Goal: Communication & Community: Answer question/provide support

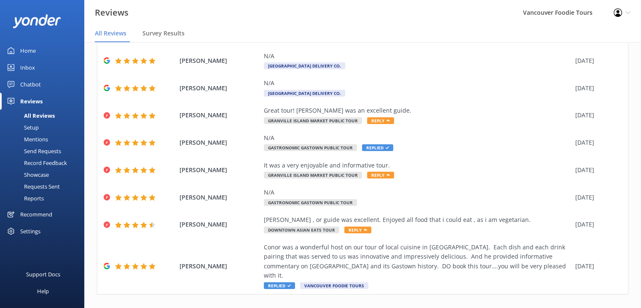
scroll to position [106, 0]
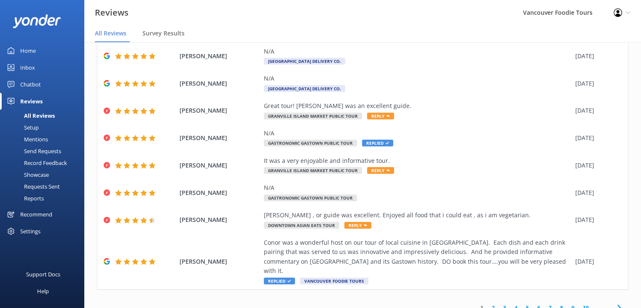
click at [488, 303] on link "2" at bounding box center [493, 307] width 11 height 8
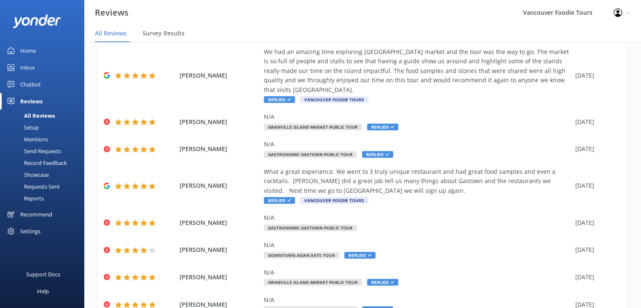
scroll to position [143, 0]
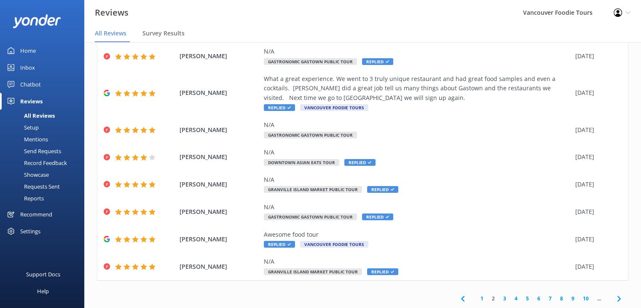
click at [477, 297] on link "1" at bounding box center [481, 298] width 11 height 8
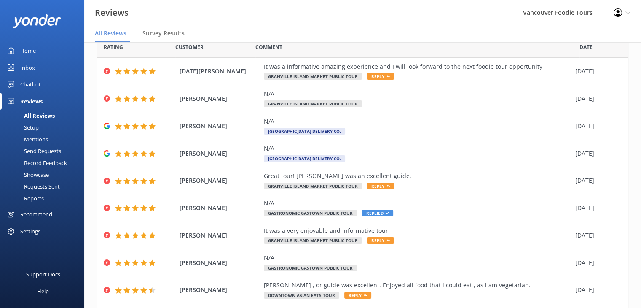
scroll to position [106, 0]
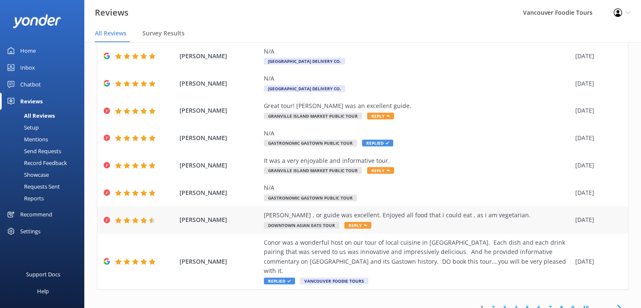
click at [423, 218] on div "[PERSON_NAME] , or guide was excellent. Enjoyed all food that i could eat , as …" at bounding box center [417, 214] width 307 height 9
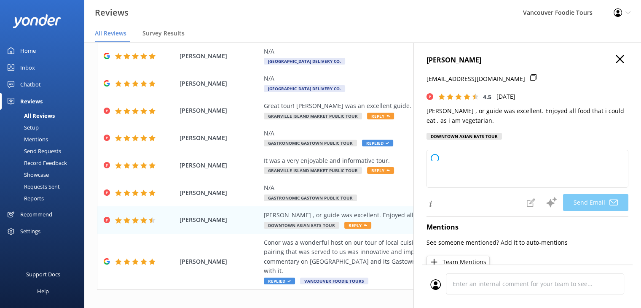
type textarea "Thank you so much for your kind words, Vijay! We're delighted to hear you enjoy…"
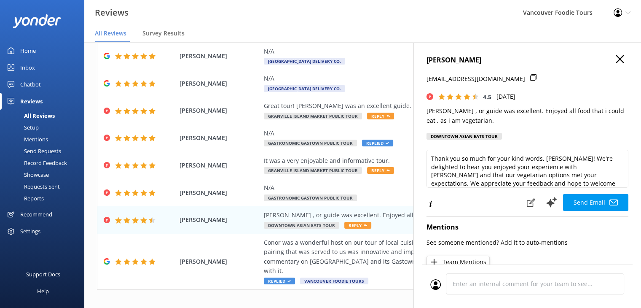
click at [477, 62] on h4 "[PERSON_NAME]" at bounding box center [527, 60] width 202 height 11
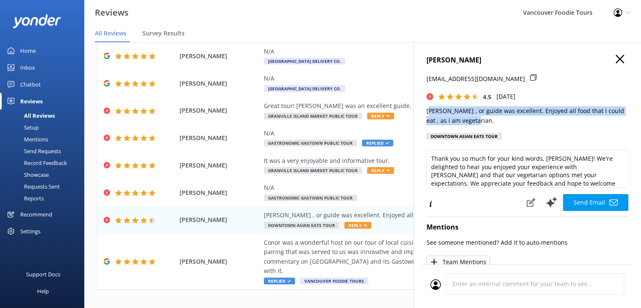
drag, startPoint x: 480, startPoint y: 120, endPoint x: 429, endPoint y: 113, distance: 51.5
click at [429, 113] on p "[PERSON_NAME] , or guide was excellent. Enjoyed all food that i could eat , as …" at bounding box center [527, 115] width 202 height 19
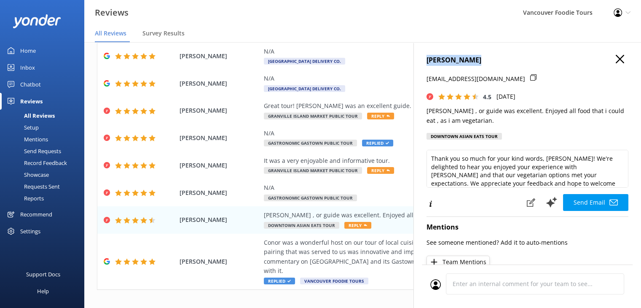
drag, startPoint x: 477, startPoint y: 58, endPoint x: 421, endPoint y: 63, distance: 56.3
click at [421, 63] on div "Vijay Chandan chandanvijay@yahoo.com 4.5 Wed, 1st Oct 2025 Margarit , or guide …" at bounding box center [527, 196] width 228 height 308
copy h4 "[PERSON_NAME]"
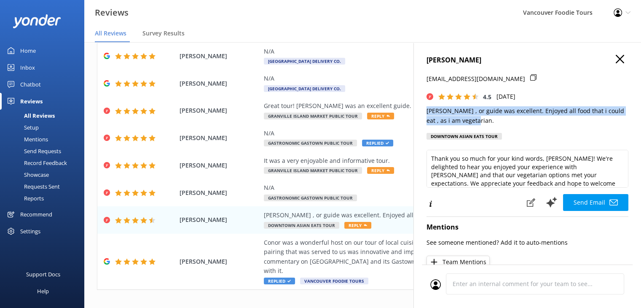
drag, startPoint x: 473, startPoint y: 123, endPoint x: 423, endPoint y: 113, distance: 50.6
click at [423, 113] on div "Vijay Chandan chandanvijay@yahoo.com 4.5 Wed, 1st Oct 2025 Margarit , or guide …" at bounding box center [527, 196] width 228 height 308
copy p "[PERSON_NAME] , or guide was excellent. Enjoyed all food that i could eat , as …"
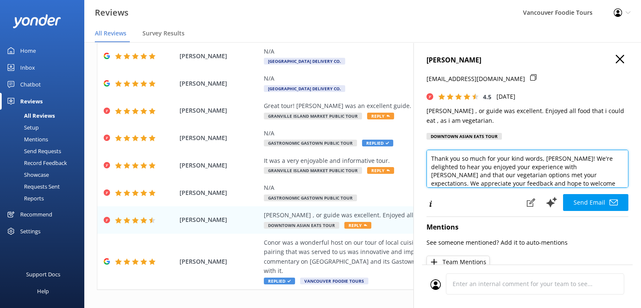
click at [499, 182] on textarea "Thank you so much for your kind words, Vijay! We're delighted to hear you enjoy…" at bounding box center [527, 169] width 202 height 38
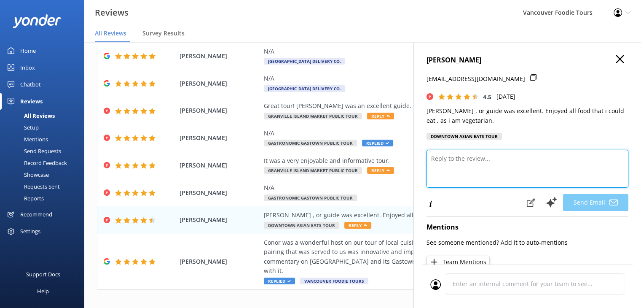
click at [479, 167] on textarea at bounding box center [527, 169] width 202 height 38
paste textarea "Hi Vijay, Thank you for the lovely review! We’re so glad Marguerite made the to…"
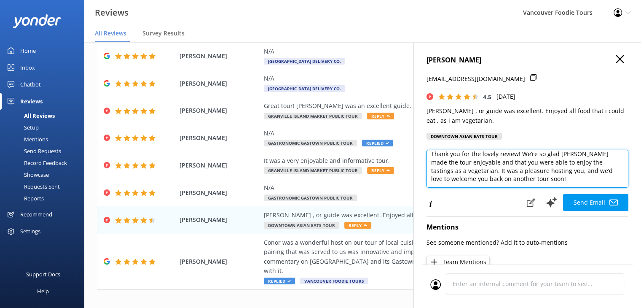
scroll to position [37, 0]
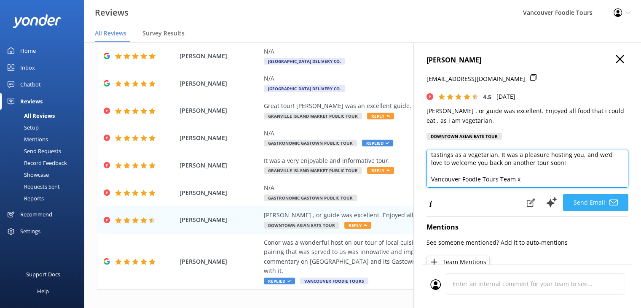
type textarea "Hi Vijay, Thank you for the lovely review! We’re so glad Marguerite made the to…"
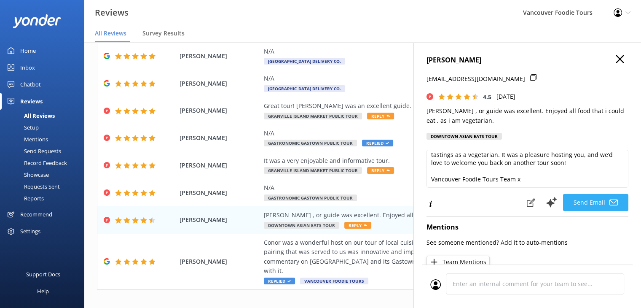
click at [598, 204] on button "Send Email" at bounding box center [595, 202] width 65 height 17
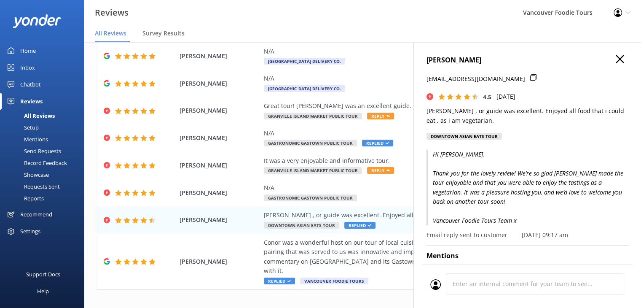
click at [605, 61] on h4 "[PERSON_NAME]" at bounding box center [527, 60] width 202 height 11
click at [616, 61] on icon "button" at bounding box center [620, 59] width 8 height 8
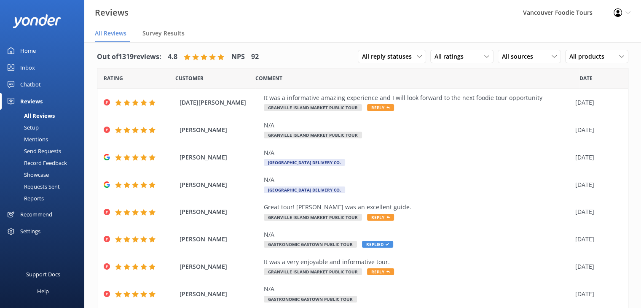
scroll to position [106, 0]
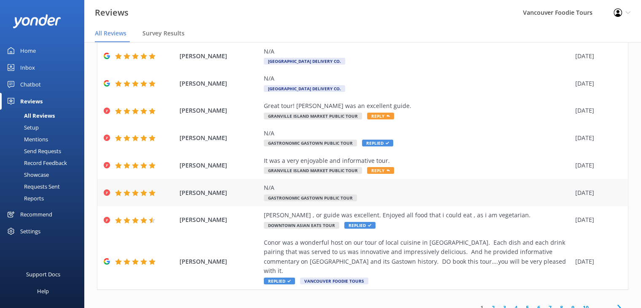
click at [420, 192] on div "N/A Gastronomic Gastown Public Tour" at bounding box center [417, 192] width 307 height 19
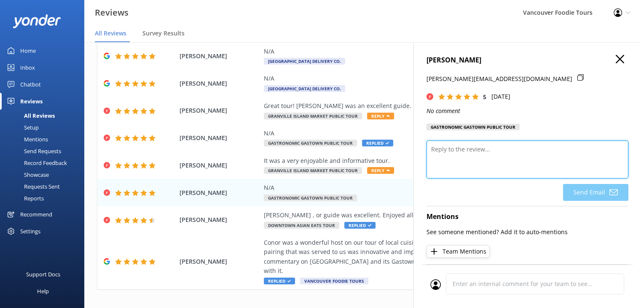
click at [461, 160] on textarea at bounding box center [527, 159] width 202 height 38
paste textarea "Thank you so much for your 5-star rating! We’re so glad you enjoyed your time w…"
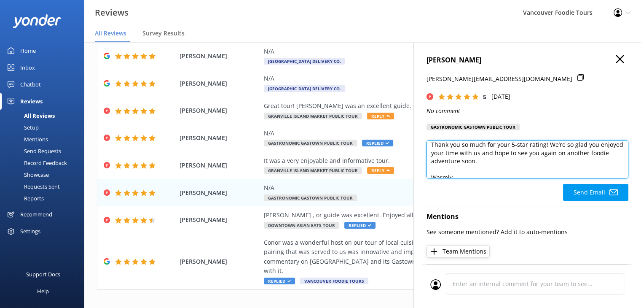
scroll to position [37, 0]
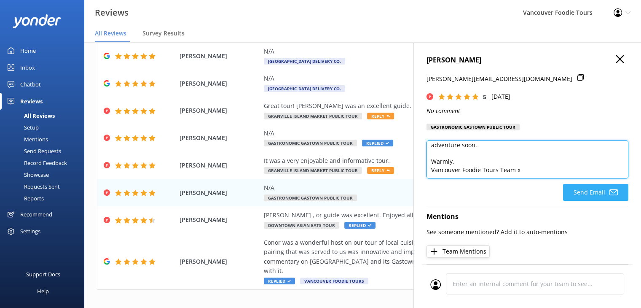
type textarea "Hi Jennifer, Thank you so much for your 5-star rating! We’re so glad you enjoye…"
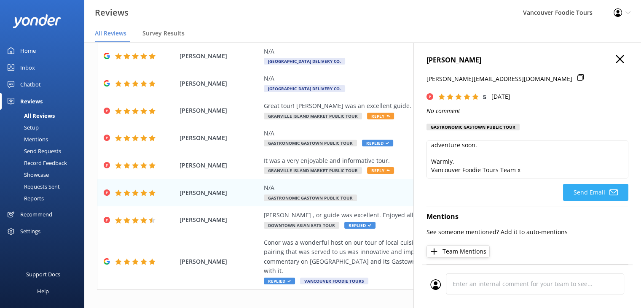
click at [597, 198] on button "Send Email" at bounding box center [595, 192] width 65 height 17
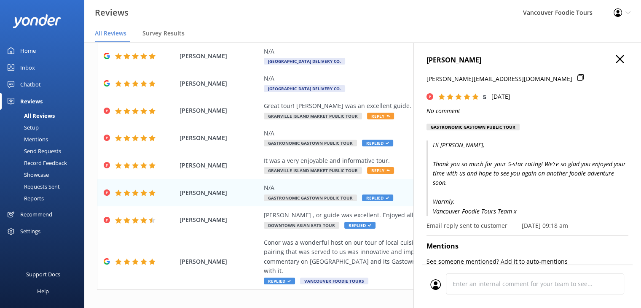
click at [616, 64] on button "button" at bounding box center [620, 59] width 8 height 9
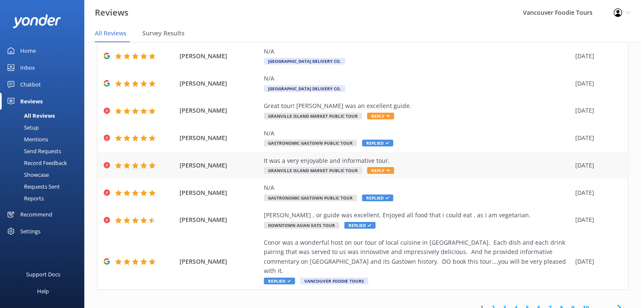
click at [455, 167] on div "It was a very enjoyable and informative tour. Granville Island Market Public To…" at bounding box center [417, 165] width 307 height 19
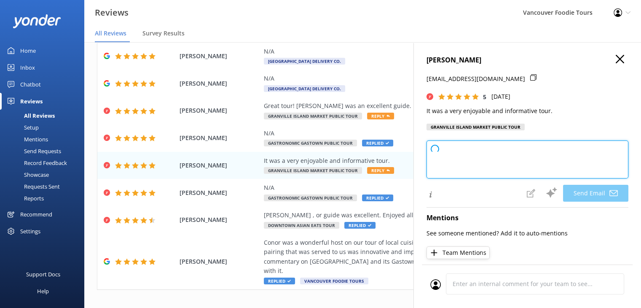
click at [480, 146] on textarea at bounding box center [527, 159] width 202 height 38
paste textarea "Thank you so much for your 5-star rating! We’re so glad you enjoyed your time w…"
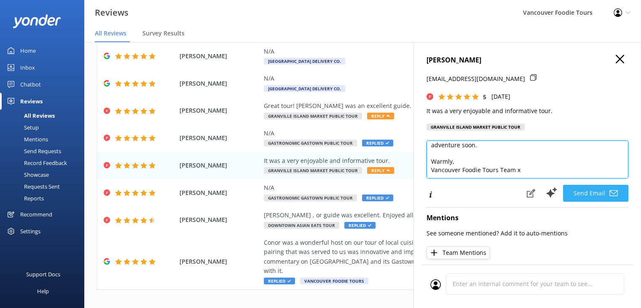
type textarea "Hi Gillian, Thank you so much for your 5-star rating! We’re so glad you enjoyed…"
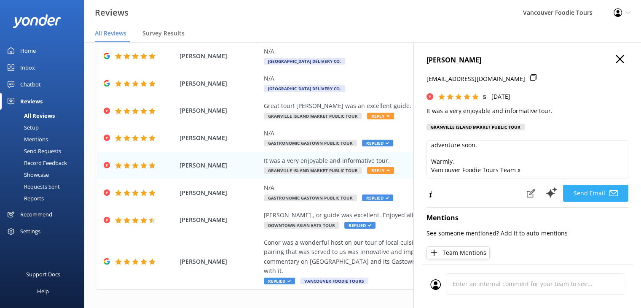
click at [610, 189] on icon at bounding box center [613, 193] width 8 height 8
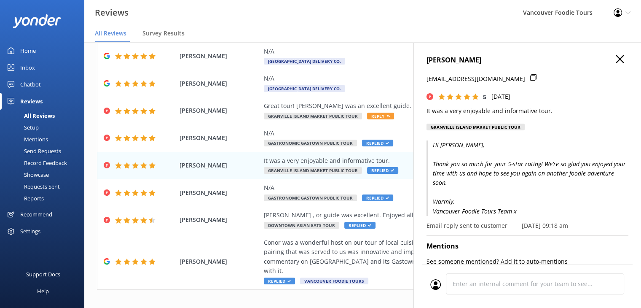
click at [617, 56] on icon "button" at bounding box center [620, 59] width 8 height 8
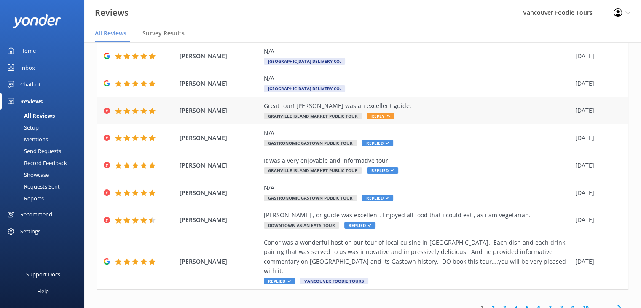
click at [423, 113] on div "Great tour! Sandra was an excellent guide. Granville Island Market Public Tour …" at bounding box center [417, 110] width 307 height 19
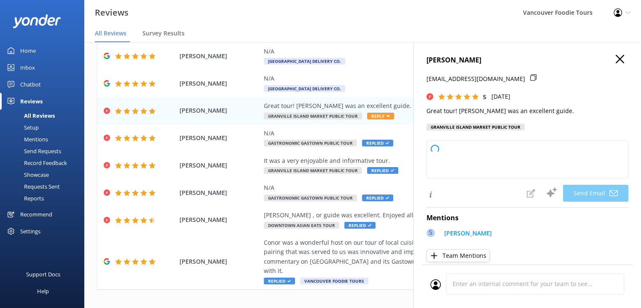
type textarea "Thank you so much, Evelyn! We're thrilled to hear you enjoyed the tour and that…"
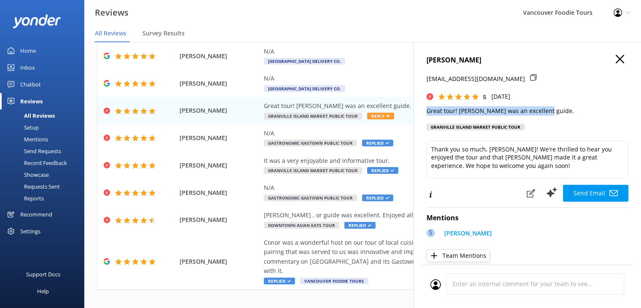
drag, startPoint x: 544, startPoint y: 113, endPoint x: 422, endPoint y: 113, distance: 121.8
click at [422, 113] on div "Evelyn Slaybaugh evelynslaybaugh@yahoo.com 5 Thu, 2nd Oct 2025 Great tour! Sand…" at bounding box center [527, 196] width 228 height 308
copy p "Great tour! [PERSON_NAME] was an excellent guide."
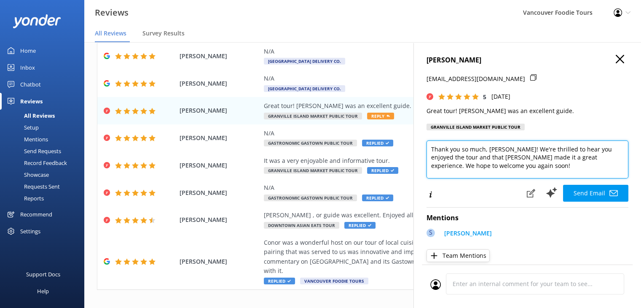
click at [446, 152] on textarea "Thank you so much, Evelyn! We're thrilled to hear you enjoyed the tour and that…" at bounding box center [527, 159] width 202 height 38
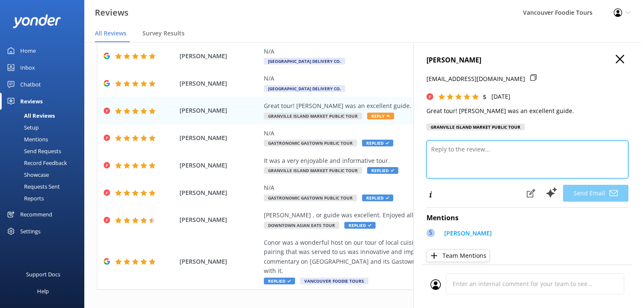
paste textarea "Hi Evelyn, Thank you for the kind review! We’re so glad you had a great time wi…"
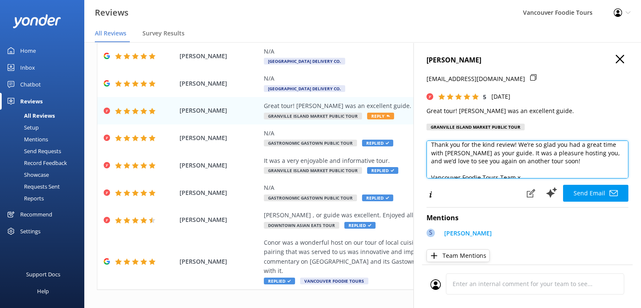
scroll to position [29, 0]
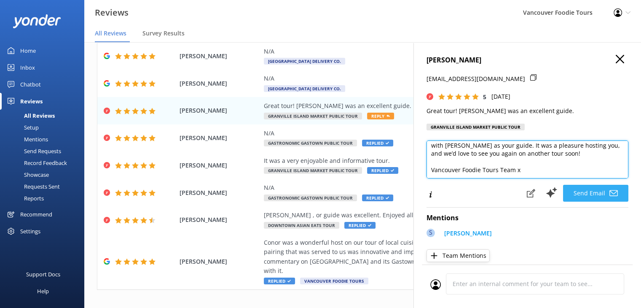
type textarea "Hi Evelyn, Thank you for the kind review! We’re so glad you had a great time wi…"
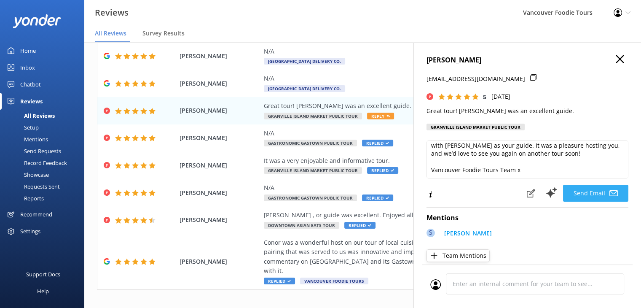
click at [610, 195] on icon at bounding box center [613, 193] width 8 height 8
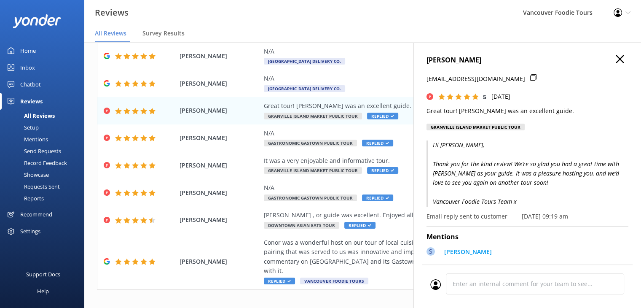
click at [616, 61] on use "button" at bounding box center [620, 59] width 8 height 8
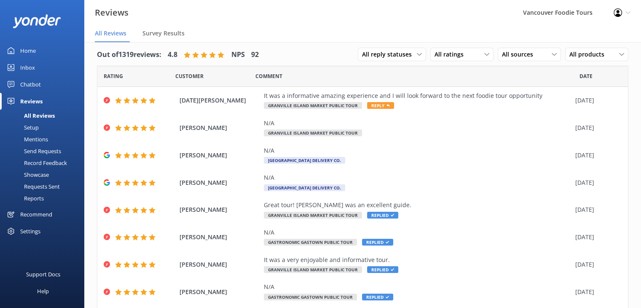
scroll to position [0, 0]
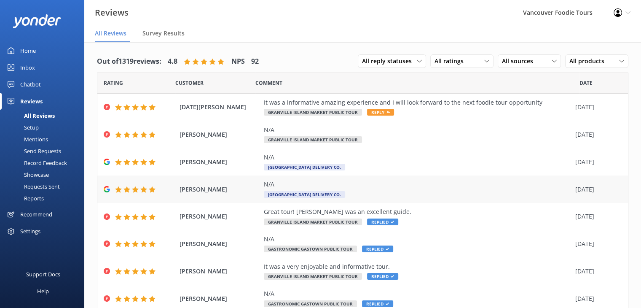
click at [377, 183] on div "N/A" at bounding box center [417, 183] width 307 height 9
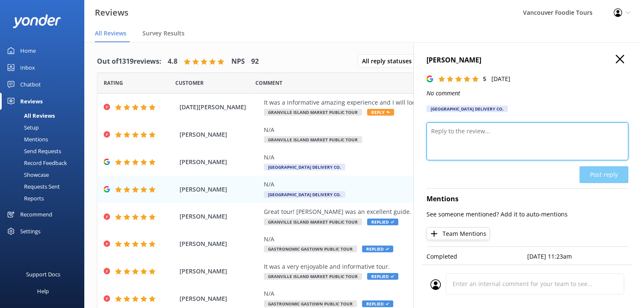
click at [475, 130] on textarea at bounding box center [527, 141] width 202 height 38
paste textarea "Thank you so much for your 5-star rating! We’re so glad you enjoyed your time w…"
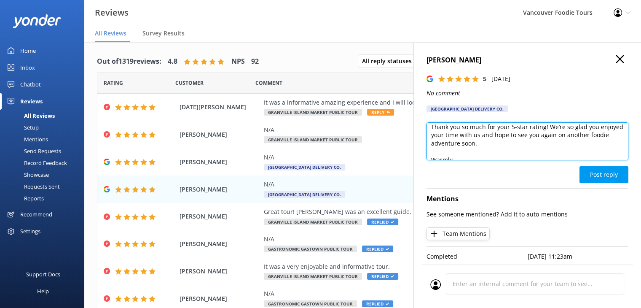
scroll to position [37, 0]
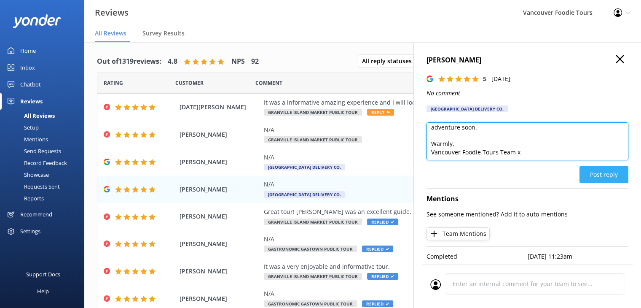
type textarea "Hi Tanya, Thank you so much for your 5-star rating! We’re so glad you enjoyed y…"
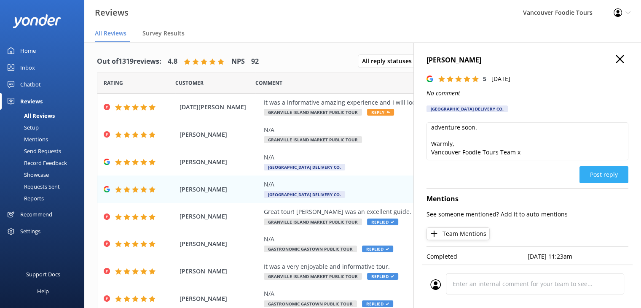
click at [609, 171] on button "Post reply" at bounding box center [603, 174] width 49 height 17
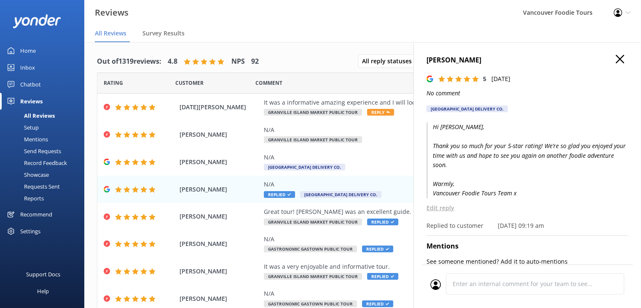
click at [616, 61] on icon "button" at bounding box center [620, 59] width 8 height 8
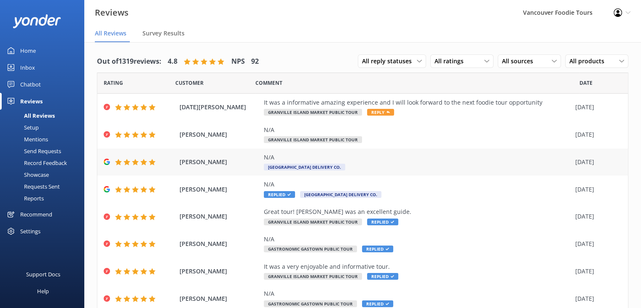
click at [411, 162] on div "N/A Granville Island Delivery Co." at bounding box center [417, 162] width 307 height 19
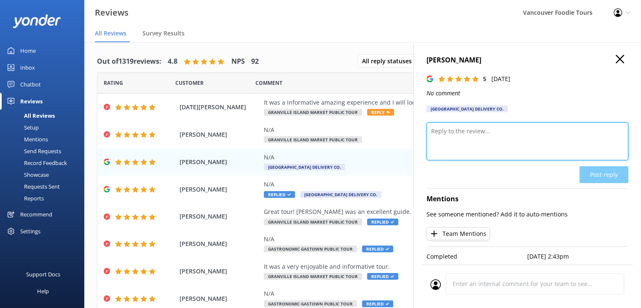
click at [493, 145] on textarea at bounding box center [527, 141] width 202 height 38
paste textarea "Thank you so much for your 5-star rating! We’re so glad you enjoyed your time w…"
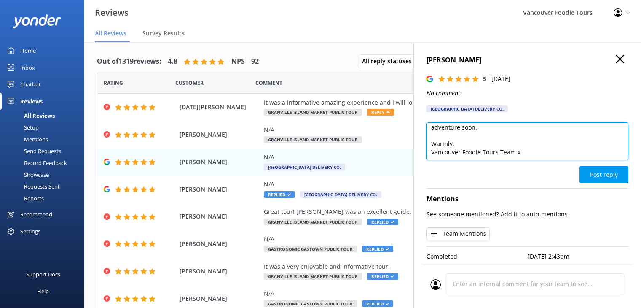
scroll to position [0, 0]
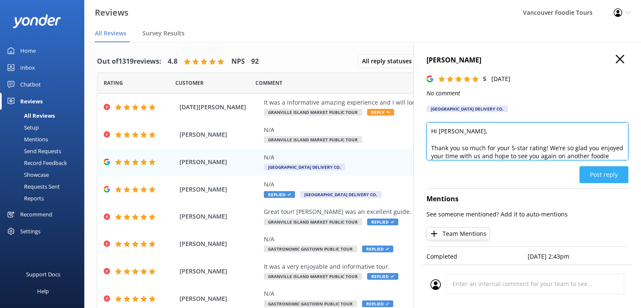
type textarea "Hi Cody, Thank you so much for your 5-star rating! We’re so glad you enjoyed yo…"
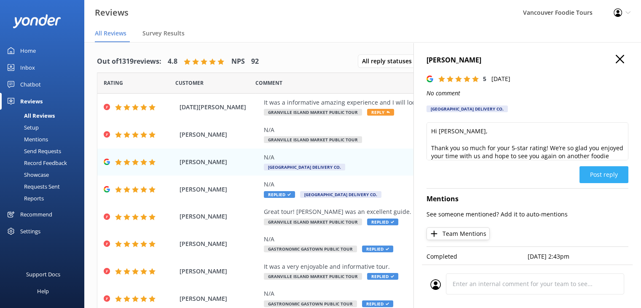
click at [595, 171] on button "Post reply" at bounding box center [603, 174] width 49 height 17
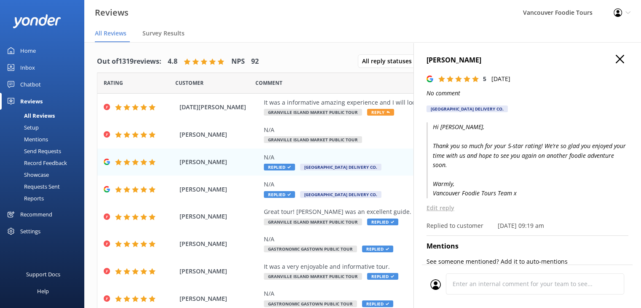
click at [616, 58] on use "button" at bounding box center [620, 59] width 8 height 8
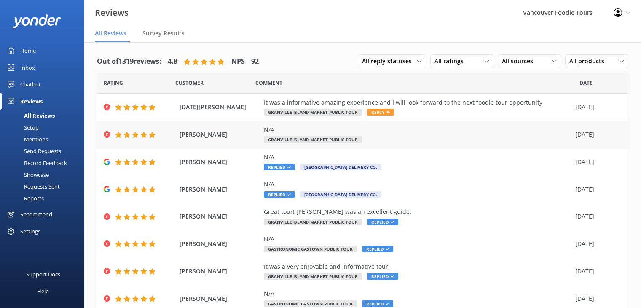
click at [423, 124] on div "Barry Rothstein N/A Granville Island Market Public Tour 02 Oct 2025" at bounding box center [362, 134] width 530 height 27
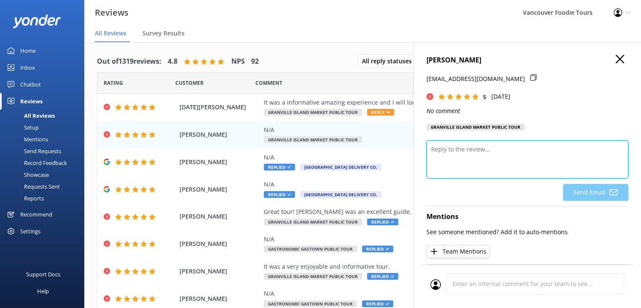
click at [476, 151] on textarea at bounding box center [527, 159] width 202 height 38
paste textarea "Thank you so much for your 5-star rating! We’re so glad you enjoyed your time w…"
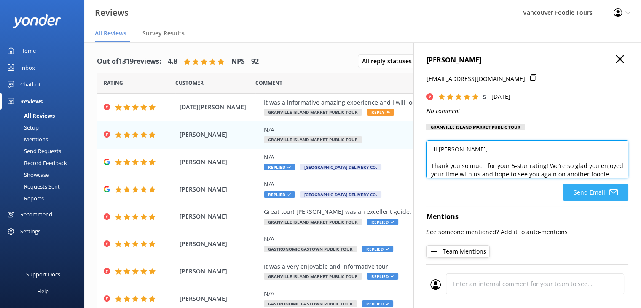
type textarea "Hi Barry, Thank you so much for your 5-star rating! We’re so glad you enjoyed y…"
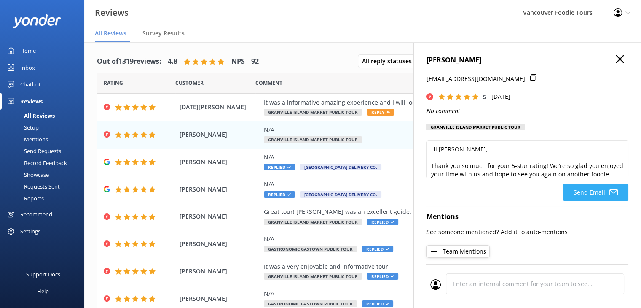
click at [592, 188] on button "Send Email" at bounding box center [595, 192] width 65 height 17
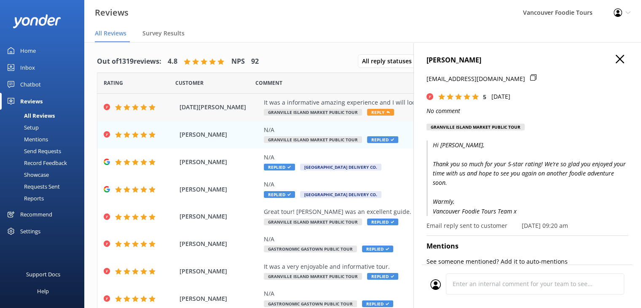
click at [342, 99] on div "It was a informative amazing experience and I will look forward to the next foo…" at bounding box center [417, 102] width 307 height 9
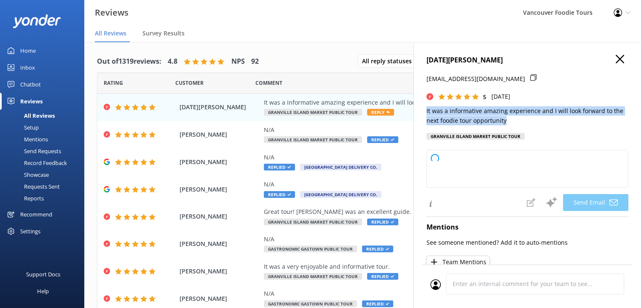
drag, startPoint x: 477, startPoint y: 117, endPoint x: 423, endPoint y: 108, distance: 54.2
click at [423, 108] on div "Lucia Lammle luciasue@gmail.com 5 Thu, 2nd Oct 2025 It was a informative amazin…" at bounding box center [527, 196] width 228 height 308
type textarea "Thank you so much, Lucia! We're thrilled to hear you enjoyed the foodie tour an…"
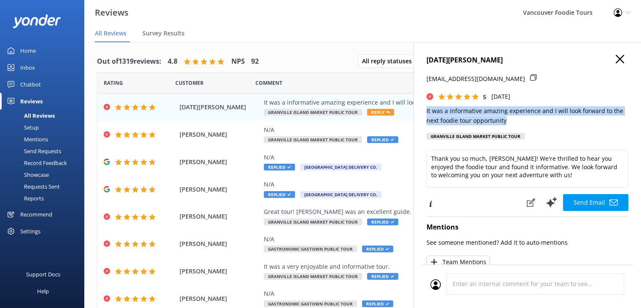
copy p "It was a informative amazing experience and I will look forward to the next foo…"
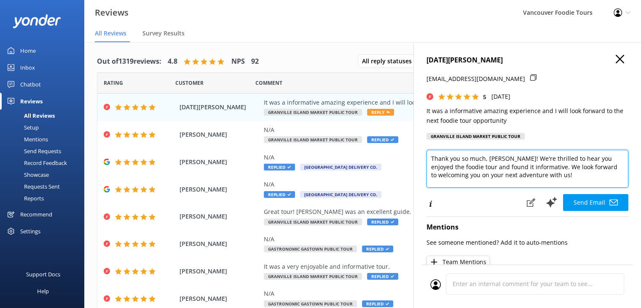
click at [537, 183] on textarea "Thank you so much, Lucia! We're thrilled to hear you enjoyed the foodie tour an…" at bounding box center [527, 169] width 202 height 38
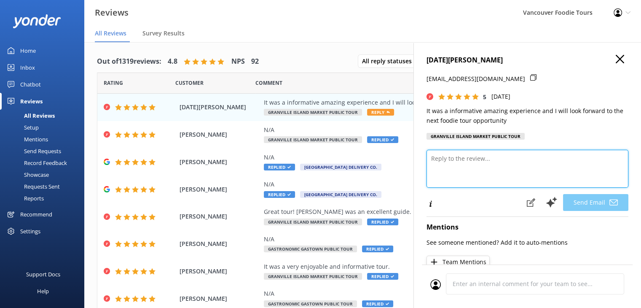
paste textarea "Hi Lucia, Thank you for the wonderful review! We’re so glad you found the tour …"
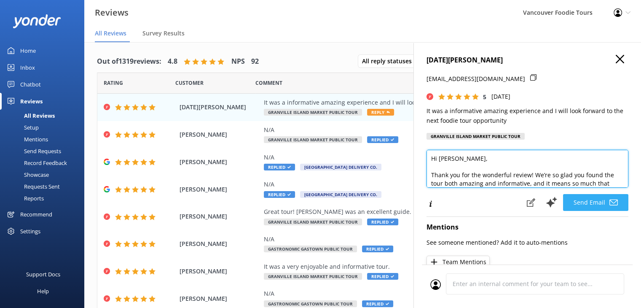
type textarea "Hi Lucia, Thank you for the wonderful review! We’re so glad you found the tour …"
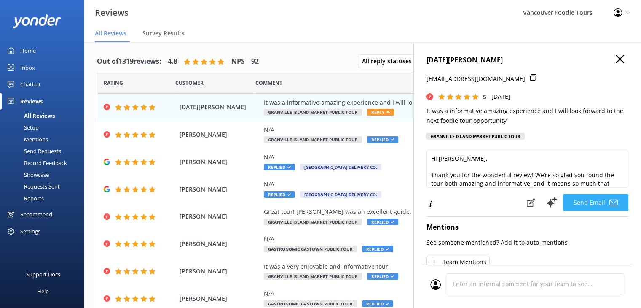
click at [592, 204] on button "Send Email" at bounding box center [595, 202] width 65 height 17
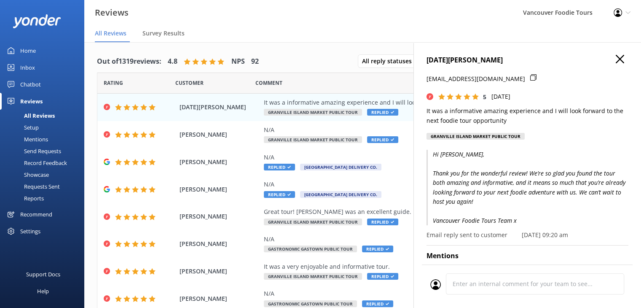
click at [608, 59] on h4 "[DATE][PERSON_NAME]" at bounding box center [527, 60] width 202 height 11
click at [618, 66] on div "Lucia Lammle luciasue@gmail.com 5 Thu, 2nd Oct 2025 It was a informative amazin…" at bounding box center [527, 100] width 202 height 90
click at [616, 61] on use "button" at bounding box center [620, 59] width 8 height 8
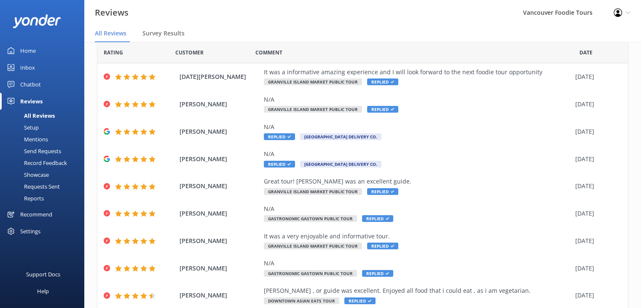
scroll to position [106, 0]
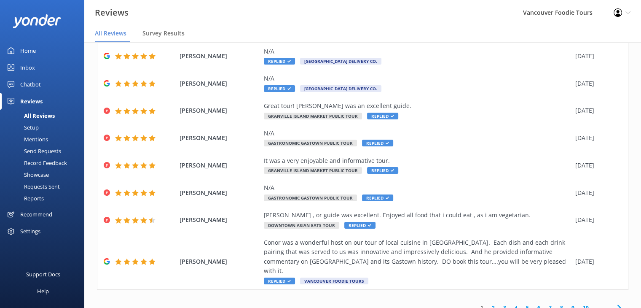
click at [488, 303] on link "2" at bounding box center [493, 307] width 11 height 8
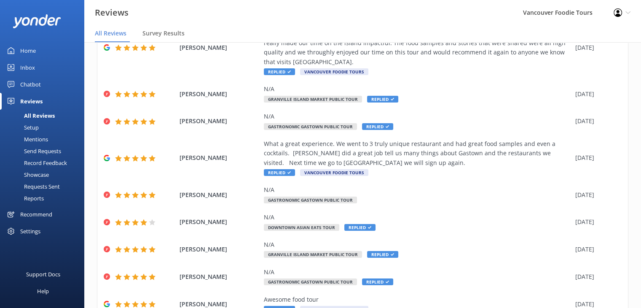
scroll to position [143, 0]
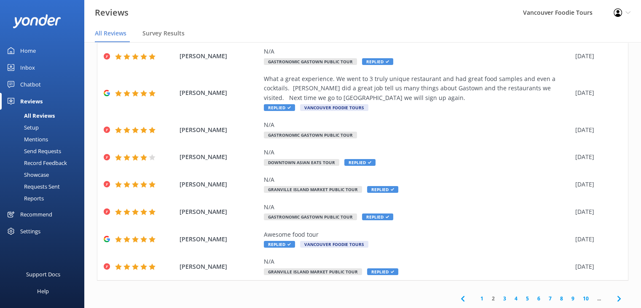
click at [499, 298] on link "3" at bounding box center [504, 298] width 11 height 8
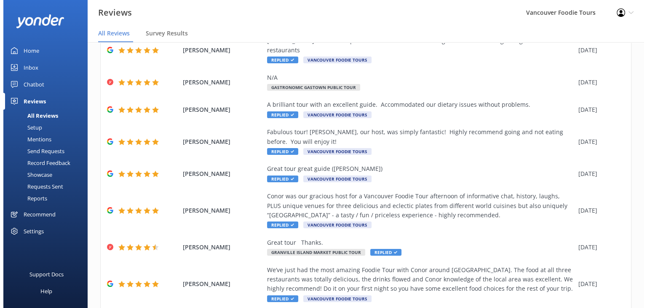
scroll to position [190, 0]
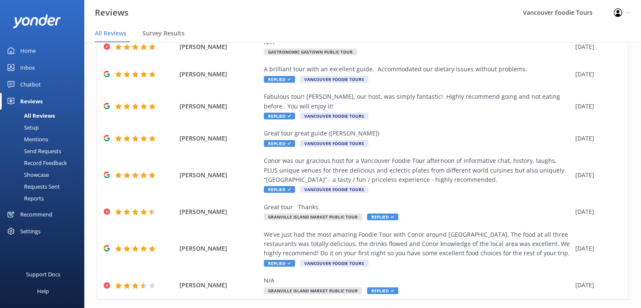
click at [33, 70] on div "Inbox" at bounding box center [27, 67] width 15 height 17
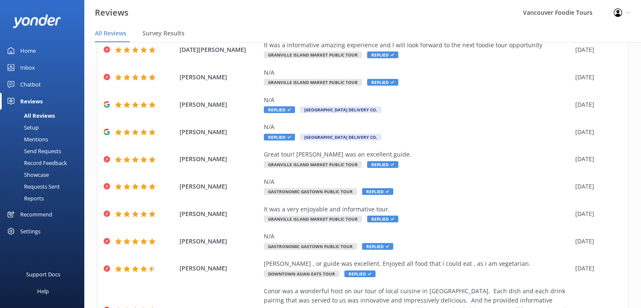
scroll to position [106, 0]
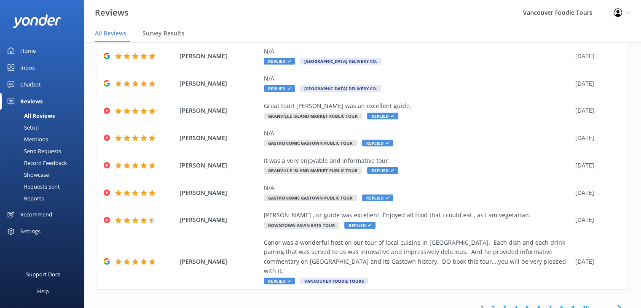
click at [491, 303] on link "2" at bounding box center [493, 307] width 11 height 8
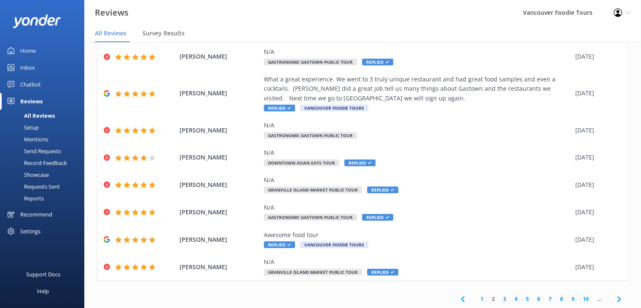
scroll to position [143, 0]
click at [499, 297] on link "3" at bounding box center [504, 298] width 11 height 8
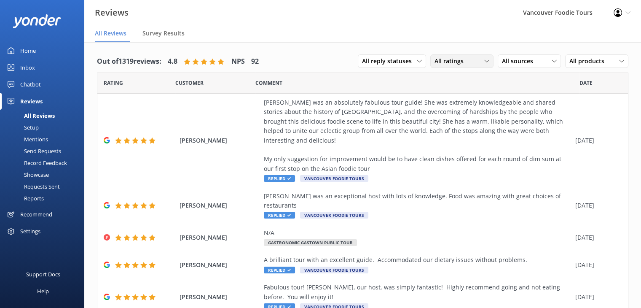
click at [458, 63] on span "All ratings" at bounding box center [451, 60] width 34 height 9
click at [453, 91] on div "Promoters" at bounding box center [461, 95] width 38 height 8
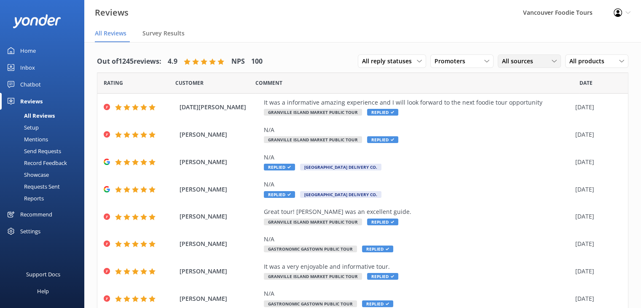
click at [520, 60] on span "All sources" at bounding box center [520, 60] width 36 height 9
click at [520, 132] on div "Google reviews" at bounding box center [534, 130] width 49 height 8
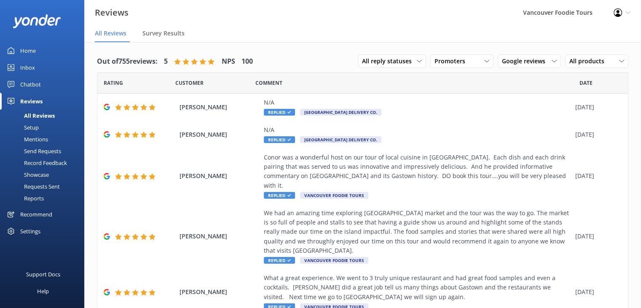
click at [435, 22] on div "Reviews Vancouver Foodie Tours Profile Settings Logout" at bounding box center [320, 12] width 641 height 25
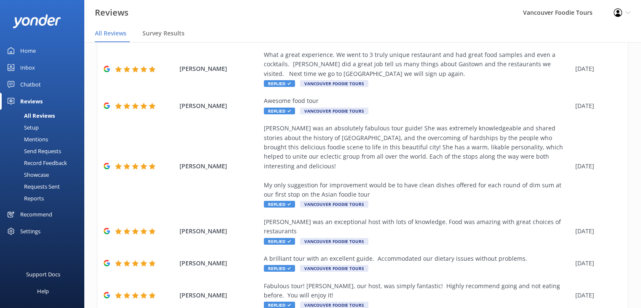
scroll to position [226, 0]
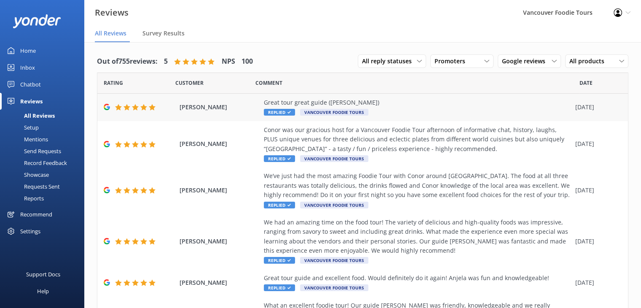
click at [457, 107] on div "Great tour great guide (Nolan)" at bounding box center [417, 102] width 307 height 9
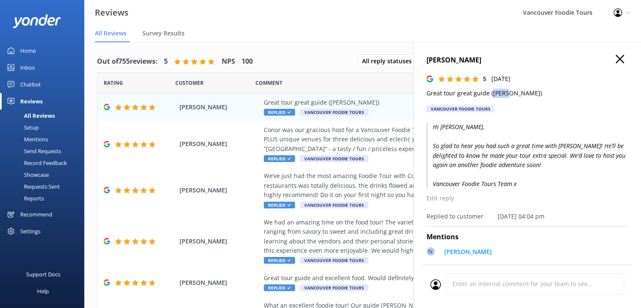
drag, startPoint x: 492, startPoint y: 94, endPoint x: 507, endPoint y: 94, distance: 15.2
click at [507, 94] on p "Great tour great guide (Nolan)" at bounding box center [527, 92] width 202 height 9
click at [618, 59] on h4 "Brian Exell" at bounding box center [527, 60] width 202 height 11
click at [616, 60] on use "button" at bounding box center [620, 59] width 8 height 8
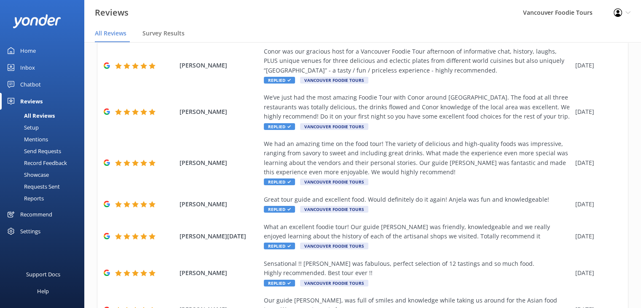
scroll to position [200, 0]
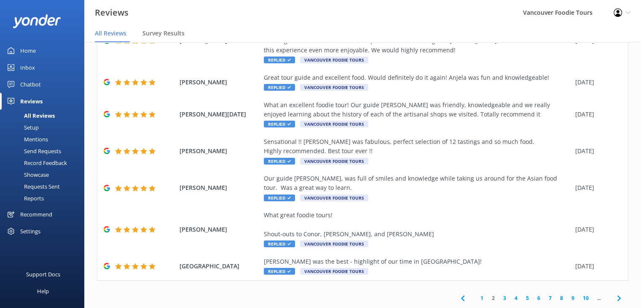
click at [476, 299] on link "1" at bounding box center [481, 298] width 11 height 8
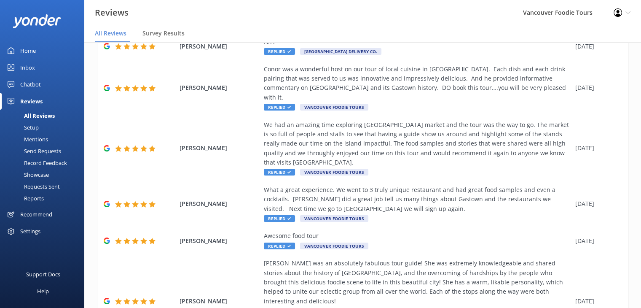
scroll to position [78, 0]
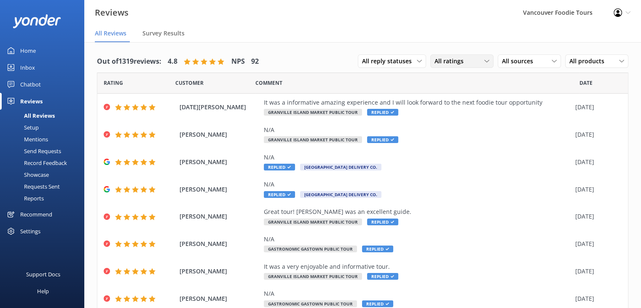
click at [463, 62] on div "All ratings" at bounding box center [461, 60] width 59 height 9
click at [457, 95] on div "Promoters" at bounding box center [461, 95] width 38 height 8
click at [514, 56] on span "All sources" at bounding box center [520, 60] width 36 height 9
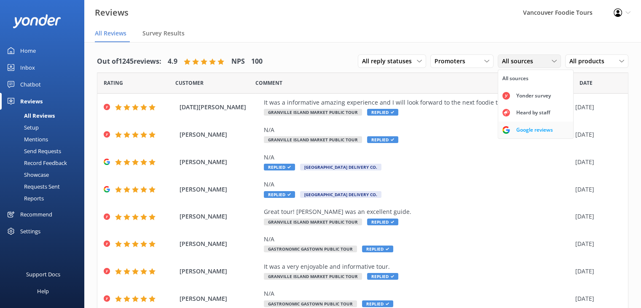
click at [517, 132] on div "Google reviews" at bounding box center [534, 130] width 49 height 8
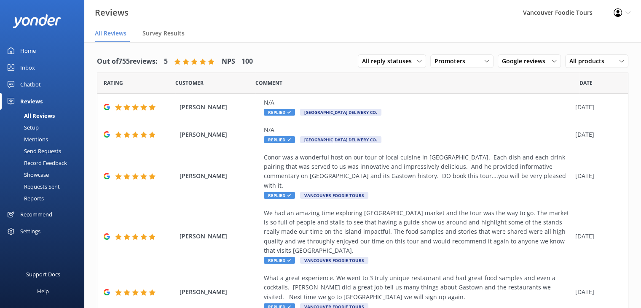
click at [478, 29] on nav "All Reviews Survey Results" at bounding box center [362, 33] width 557 height 17
